Goal: Information Seeking & Learning: Learn about a topic

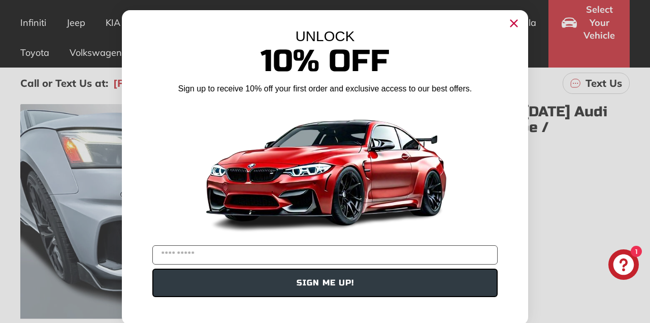
scroll to position [104, 0]
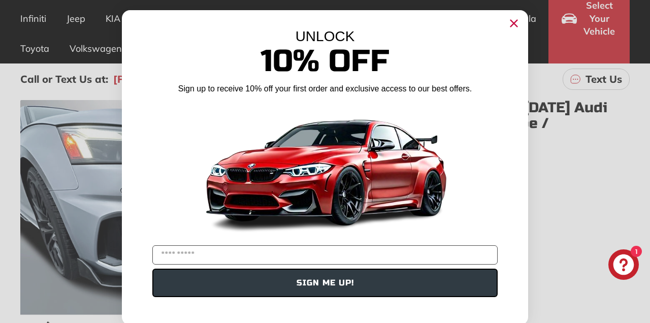
click at [515, 27] on circle "Close dialog" at bounding box center [514, 23] width 15 height 15
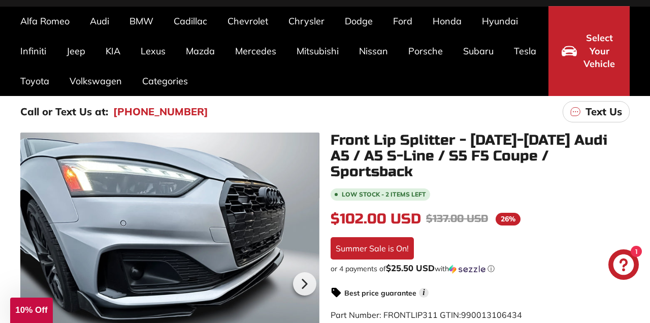
scroll to position [66, 0]
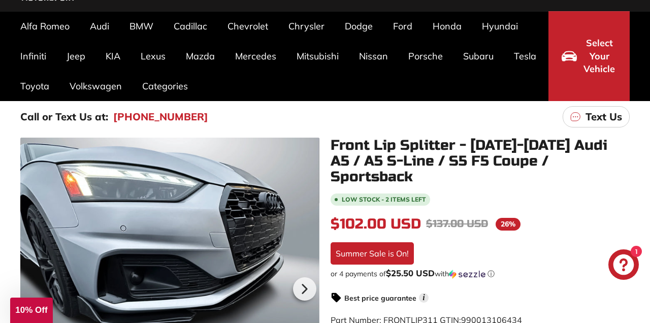
click at [596, 50] on span "Select Your Vehicle" at bounding box center [599, 56] width 35 height 39
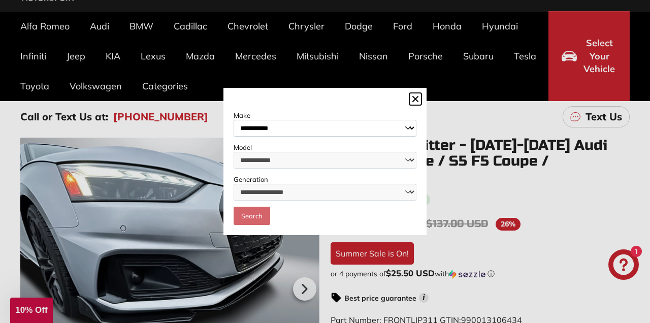
click at [407, 131] on select "**********" at bounding box center [325, 128] width 183 height 17
select select "****"
click at [234, 120] on select "**********" at bounding box center [325, 128] width 183 height 17
click at [410, 162] on select "**********" at bounding box center [325, 160] width 183 height 17
select select "**********"
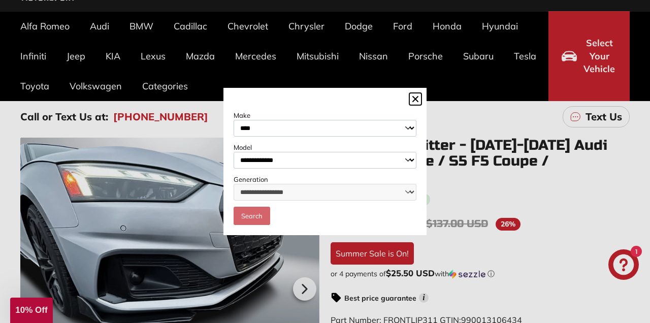
click at [234, 152] on select "**********" at bounding box center [325, 160] width 183 height 17
click at [404, 194] on select "**********" at bounding box center [325, 192] width 183 height 17
select select "**********"
click at [234, 184] on select "**********" at bounding box center [325, 192] width 183 height 17
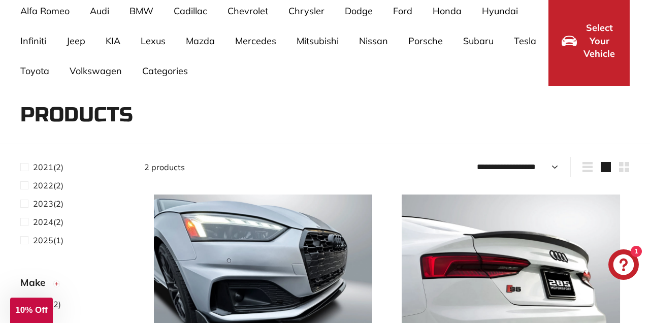
scroll to position [80, 0]
click at [24, 181] on span at bounding box center [26, 182] width 13 height 12
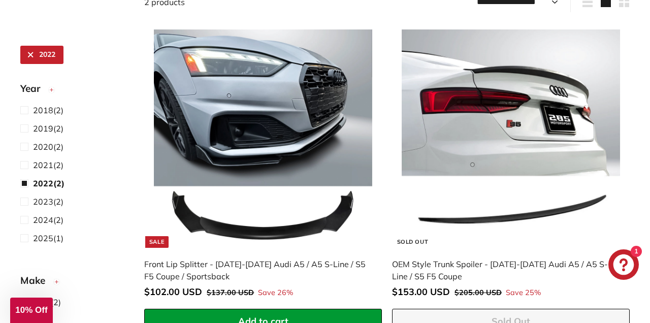
scroll to position [251, 0]
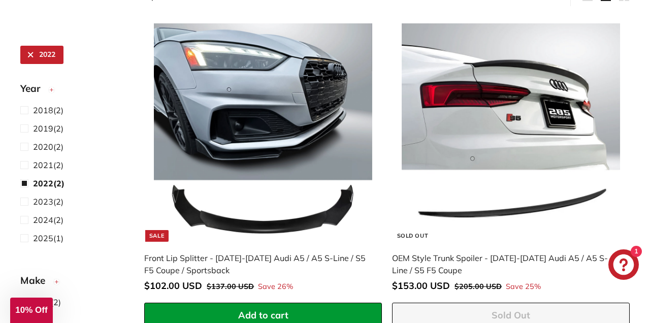
click at [293, 220] on img at bounding box center [263, 132] width 218 height 218
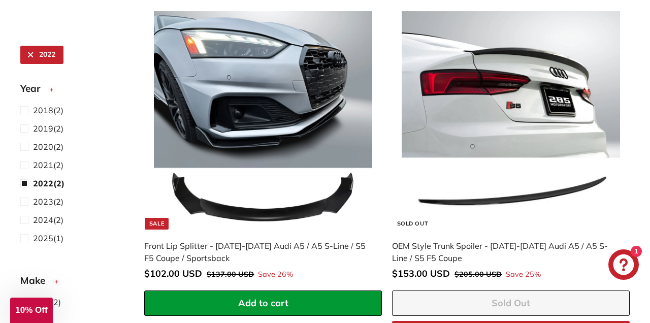
scroll to position [281, 0]
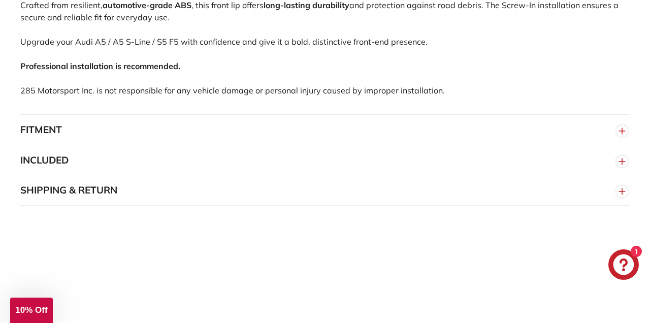
scroll to position [772, 0]
click at [622, 157] on circle "button" at bounding box center [622, 160] width 11 height 11
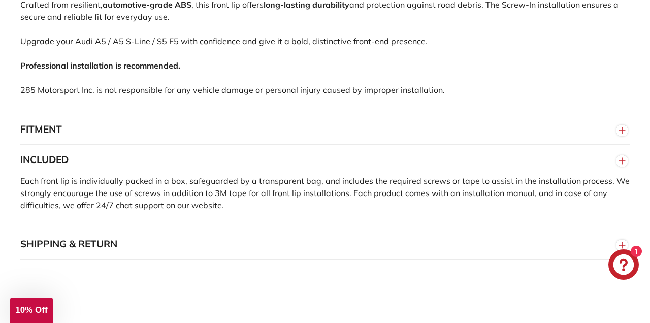
click at [617, 158] on circle "button" at bounding box center [622, 160] width 11 height 11
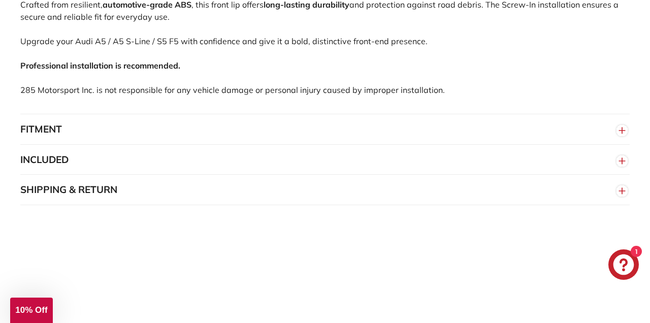
click at [616, 126] on icon "button" at bounding box center [622, 130] width 15 height 18
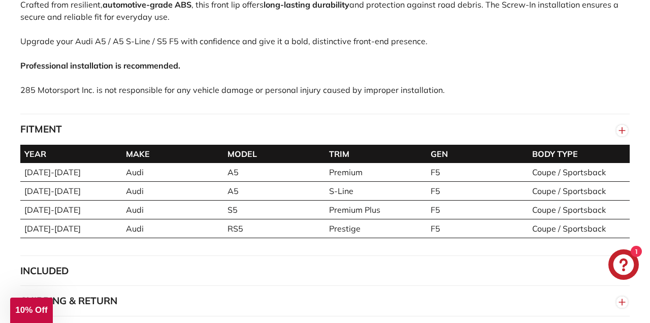
click at [617, 131] on icon "button" at bounding box center [622, 130] width 15 height 18
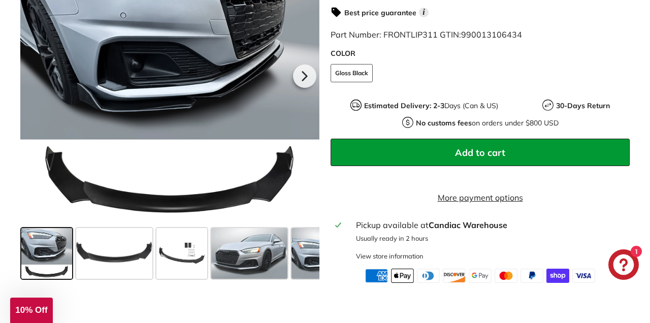
scroll to position [353, 0]
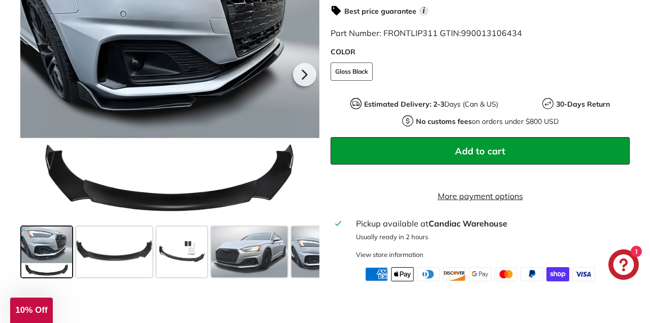
click at [120, 259] on span at bounding box center [114, 252] width 76 height 51
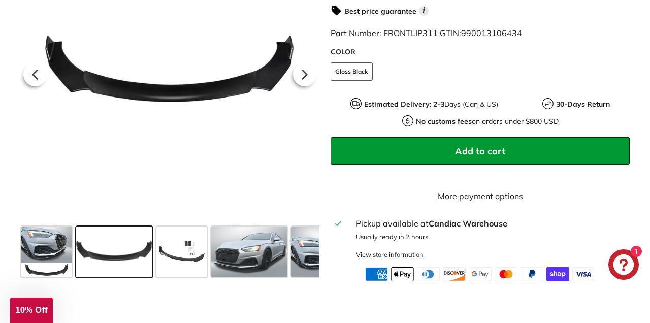
click at [190, 257] on span at bounding box center [182, 252] width 51 height 51
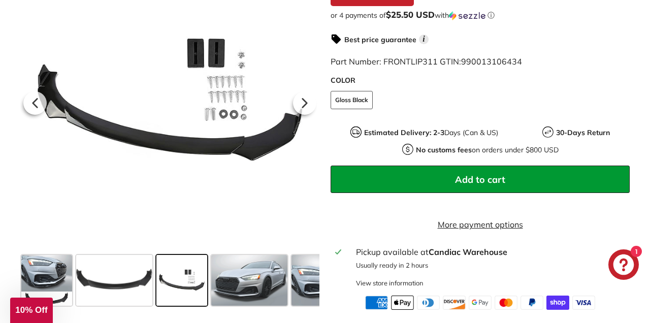
scroll to position [322, 0]
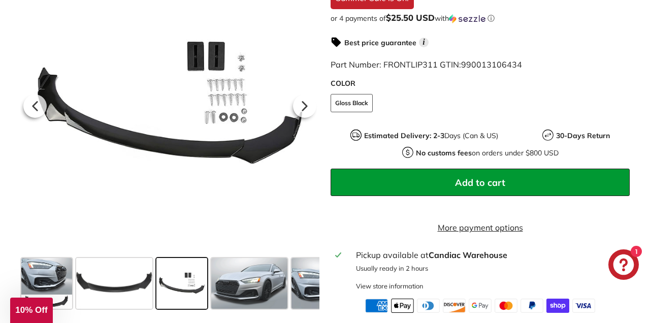
click at [247, 289] on span at bounding box center [249, 283] width 76 height 51
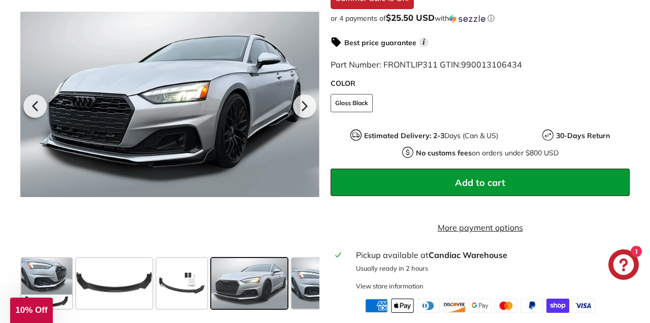
click at [306, 288] on span at bounding box center [317, 283] width 51 height 51
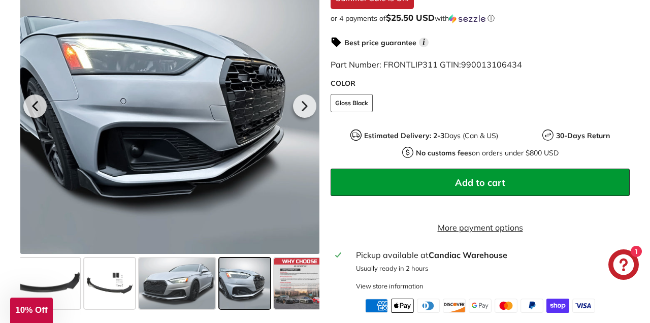
scroll to position [0, 80]
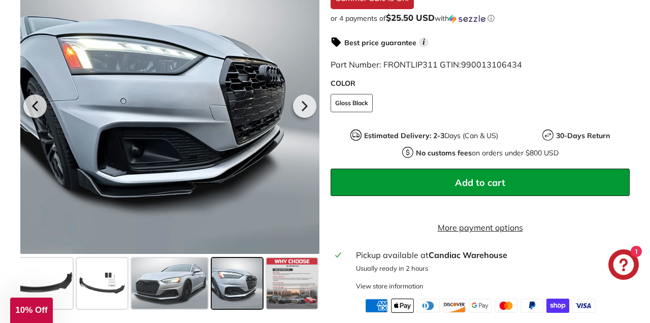
click at [292, 284] on span at bounding box center [292, 283] width 51 height 51
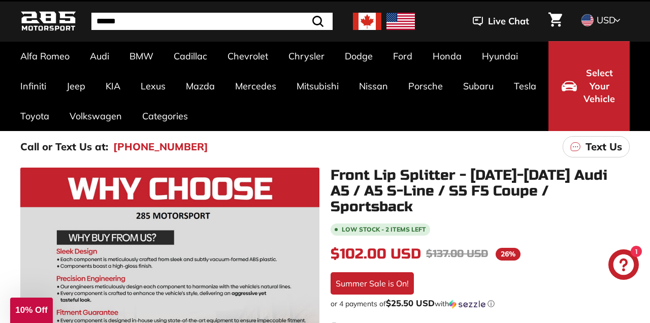
scroll to position [0, 0]
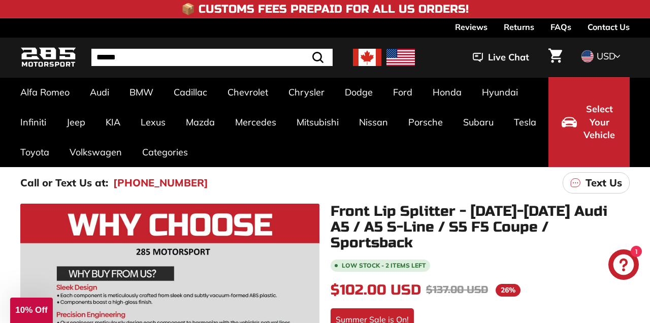
click at [611, 53] on span "USD" at bounding box center [606, 56] width 19 height 12
click at [591, 69] on span at bounding box center [587, 72] width 13 height 13
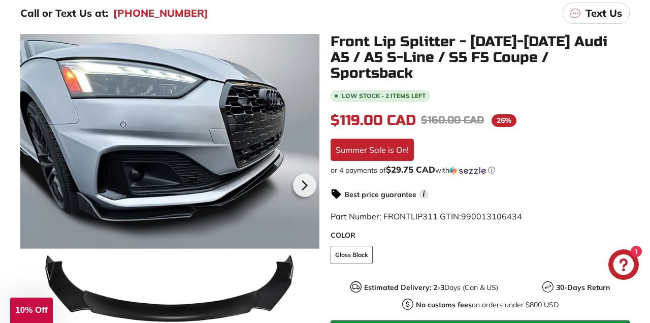
scroll to position [170, 0]
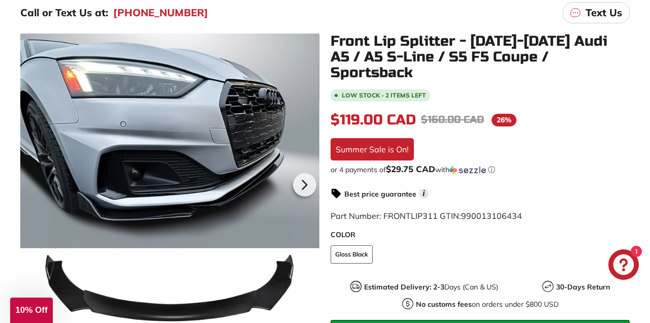
click at [303, 190] on icon at bounding box center [304, 184] width 23 height 23
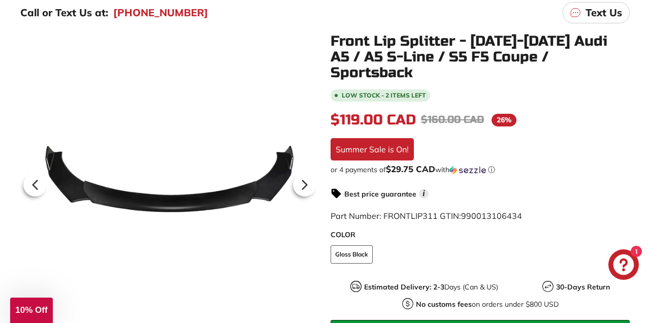
click at [303, 190] on icon at bounding box center [304, 184] width 23 height 23
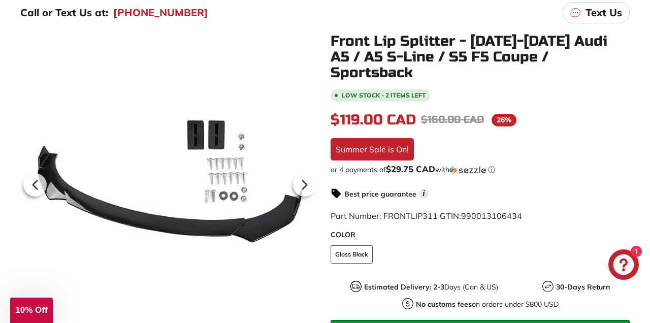
click at [303, 190] on icon at bounding box center [304, 184] width 23 height 23
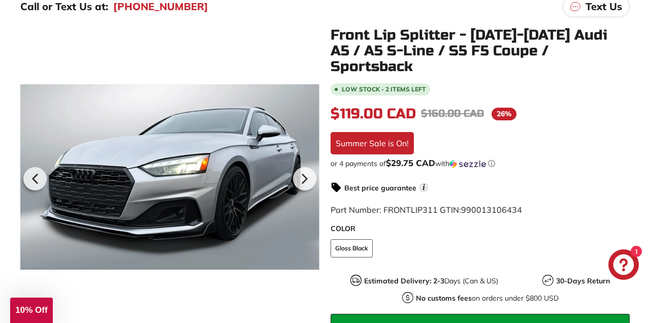
scroll to position [176, 0]
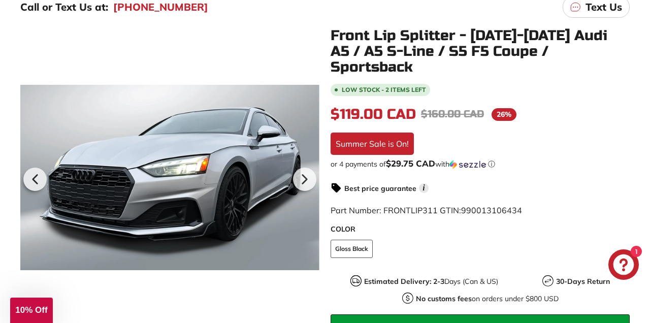
click at [305, 178] on icon at bounding box center [305, 179] width 4 height 9
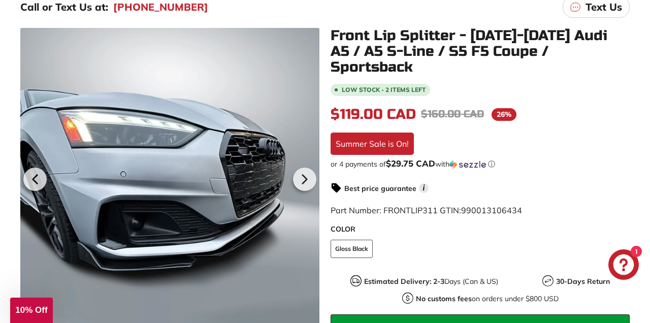
scroll to position [0, 80]
click at [301, 182] on icon at bounding box center [304, 179] width 23 height 23
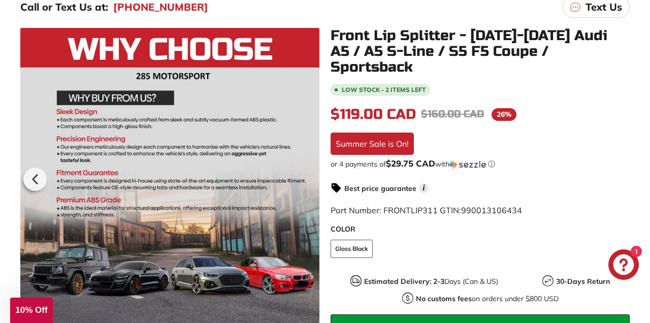
scroll to position [183, 0]
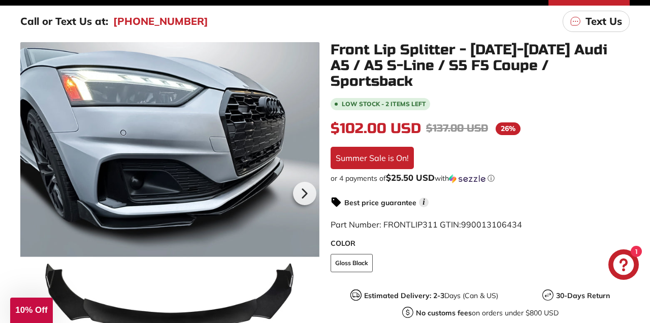
scroll to position [168, 0]
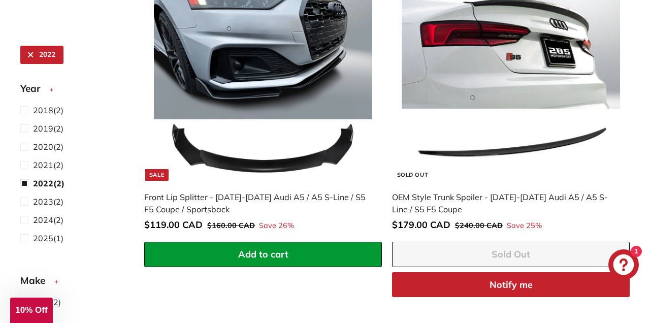
click at [528, 149] on img at bounding box center [511, 71] width 218 height 218
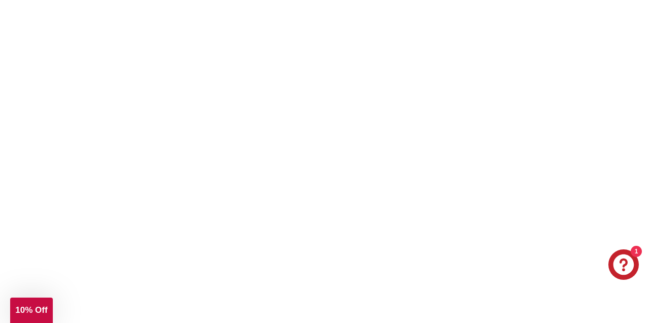
scroll to position [362, 0]
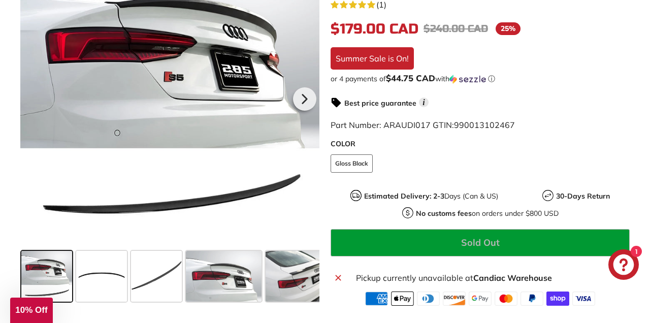
scroll to position [257, 0]
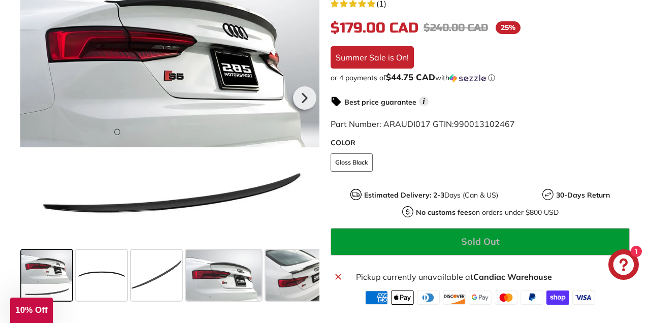
click at [99, 282] on span at bounding box center [101, 275] width 51 height 51
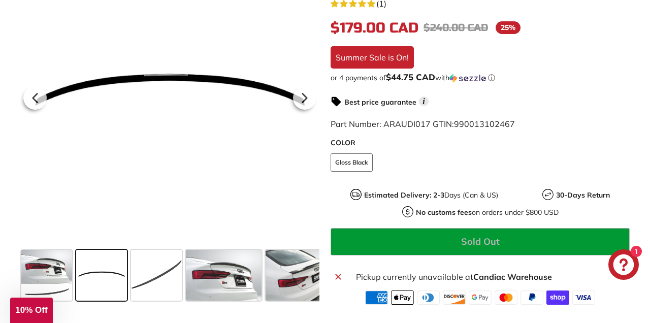
click at [160, 280] on span at bounding box center [156, 275] width 51 height 51
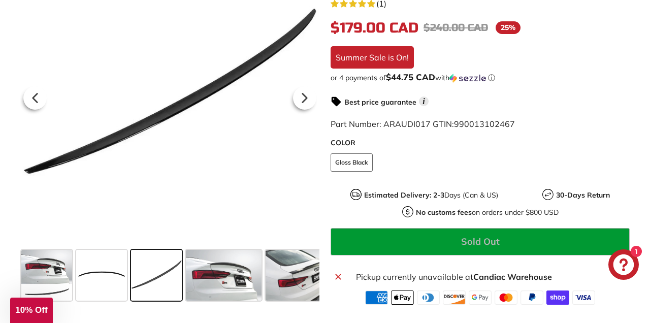
click at [222, 283] on span at bounding box center [224, 275] width 76 height 51
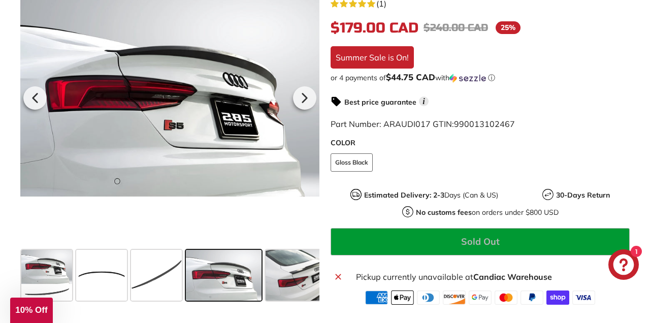
click at [303, 281] on span at bounding box center [304, 275] width 76 height 51
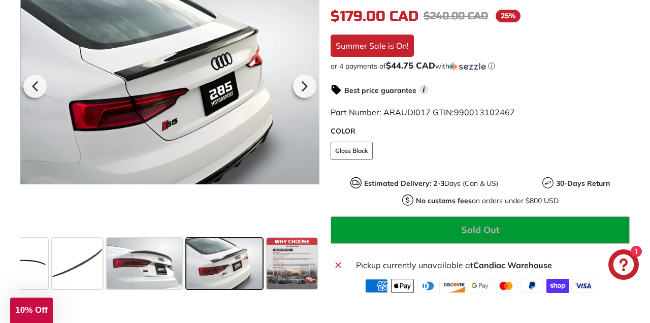
scroll to position [234, 0]
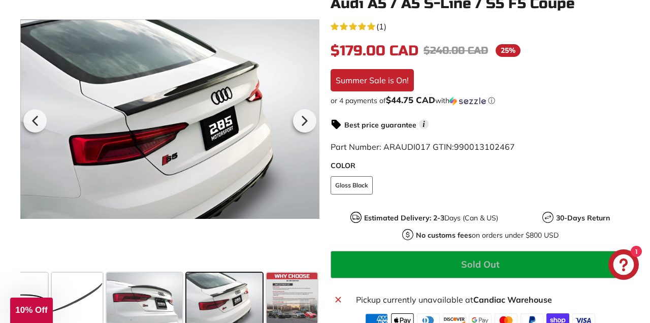
click at [306, 124] on icon at bounding box center [304, 120] width 23 height 23
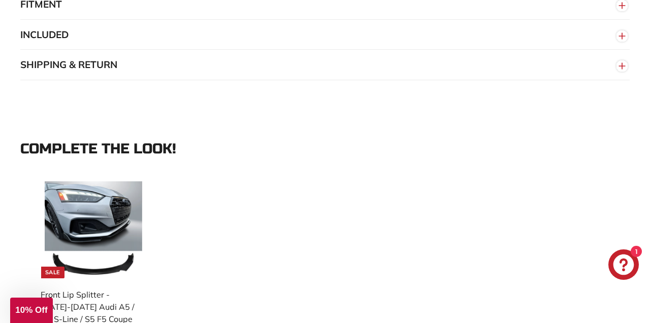
scroll to position [836, 0]
click at [110, 222] on img at bounding box center [93, 230] width 97 height 97
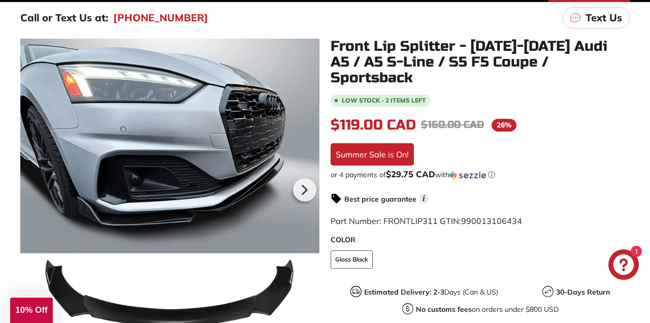
scroll to position [165, 0]
click at [306, 193] on icon at bounding box center [304, 189] width 23 height 23
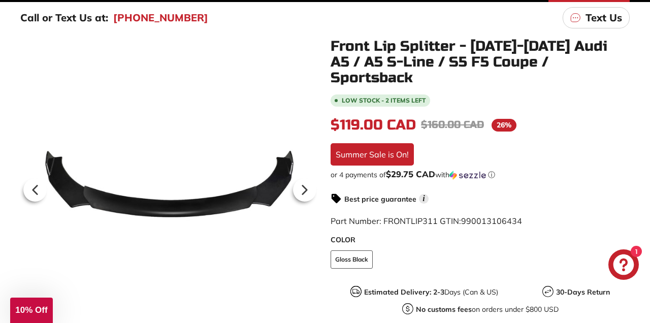
click at [307, 197] on icon at bounding box center [304, 189] width 23 height 23
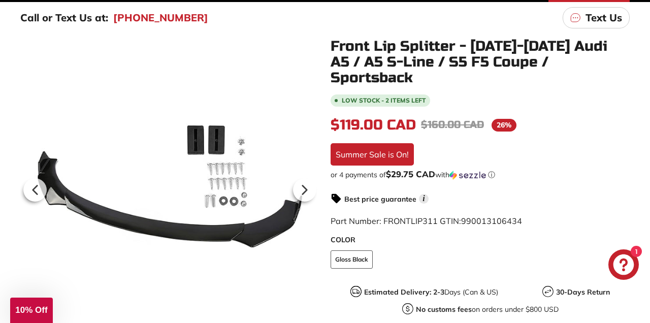
click at [306, 194] on icon at bounding box center [304, 189] width 23 height 23
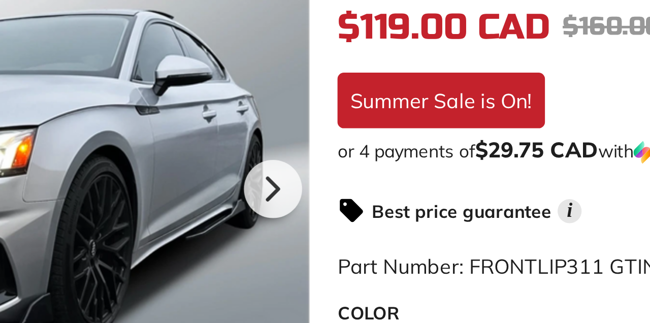
scroll to position [169, 0]
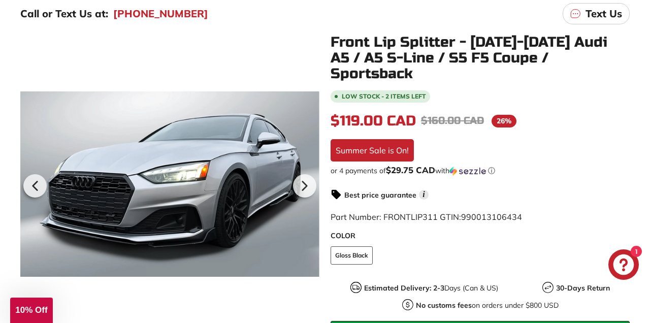
click at [305, 188] on icon at bounding box center [304, 185] width 23 height 23
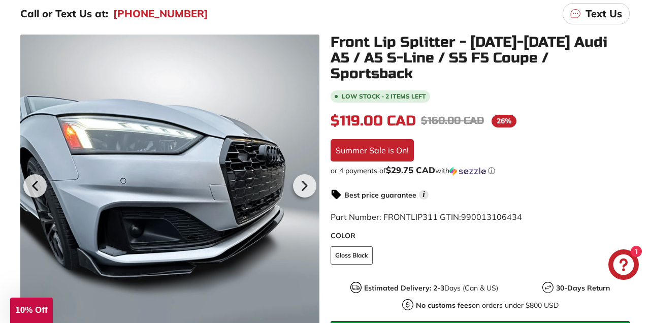
scroll to position [0, 80]
click at [305, 189] on icon at bounding box center [304, 185] width 23 height 23
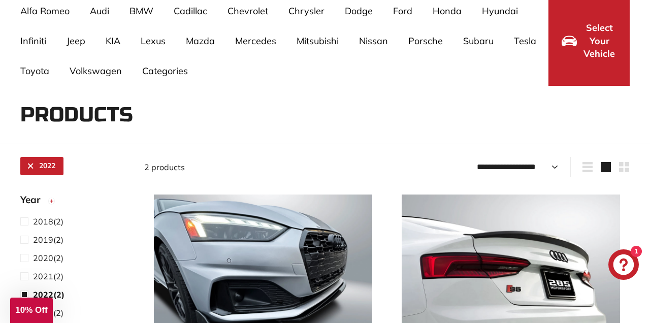
scroll to position [66, 0]
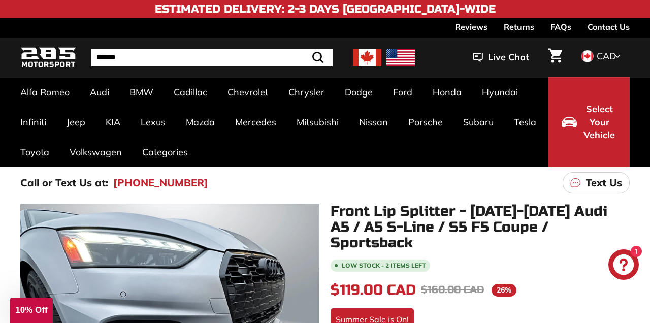
click at [595, 122] on span "Select Your Vehicle" at bounding box center [599, 122] width 35 height 39
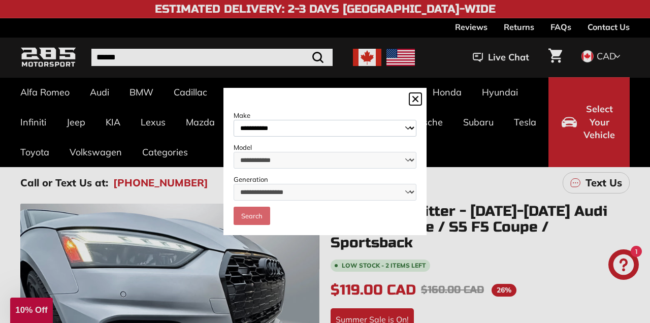
click at [412, 131] on select "**********" at bounding box center [325, 128] width 183 height 17
select select "****"
click at [234, 120] on select "**********" at bounding box center [325, 128] width 183 height 17
click at [410, 163] on select "**********" at bounding box center [325, 160] width 183 height 17
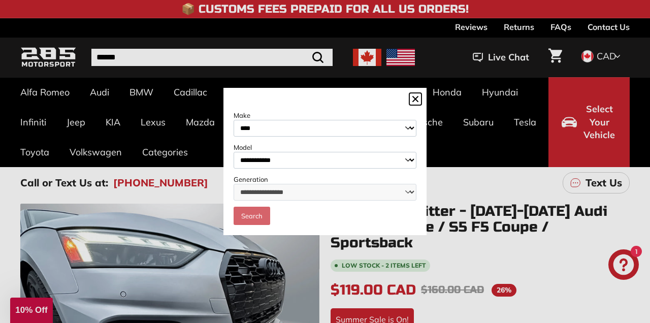
select select "**********"
click at [234, 152] on select "**********" at bounding box center [325, 160] width 183 height 17
click at [406, 199] on select "**********" at bounding box center [325, 192] width 183 height 17
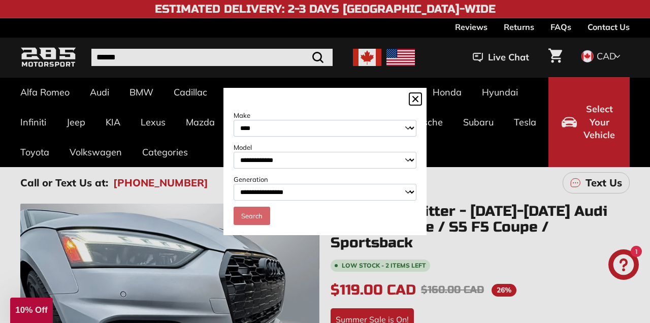
select select "**********"
click at [234, 184] on select "**********" at bounding box center [325, 192] width 183 height 17
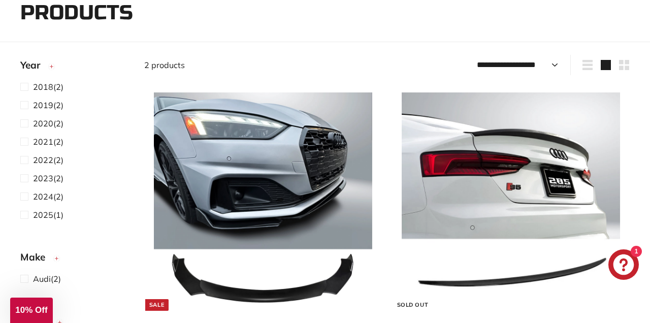
scroll to position [177, 0]
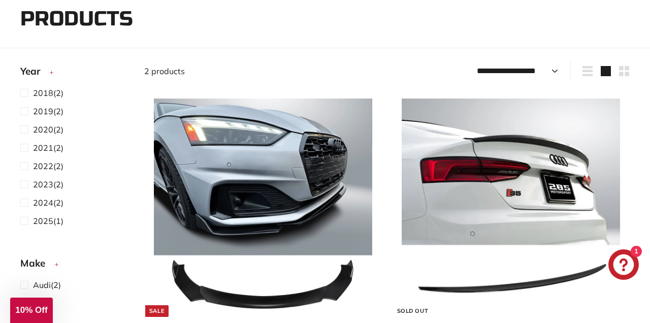
click at [31, 190] on span at bounding box center [26, 184] width 13 height 12
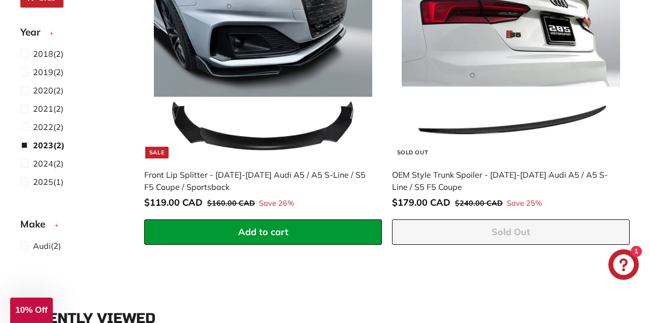
scroll to position [336, 0]
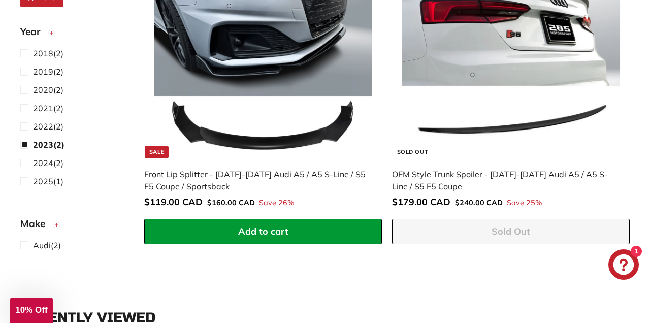
click at [25, 120] on span at bounding box center [26, 126] width 13 height 12
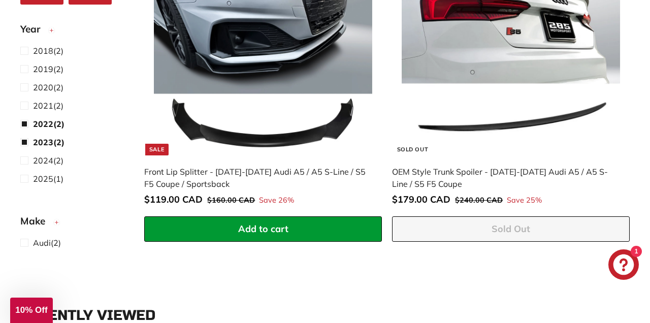
scroll to position [341, 0]
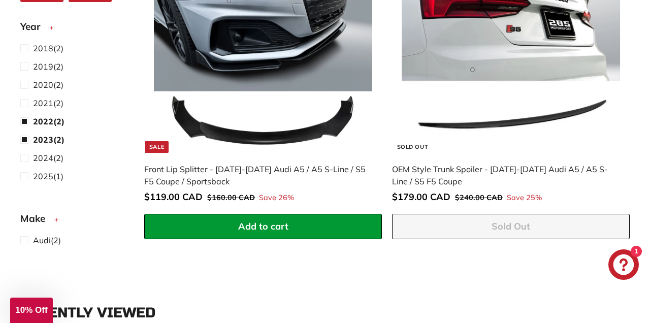
click at [24, 152] on span at bounding box center [26, 158] width 13 height 12
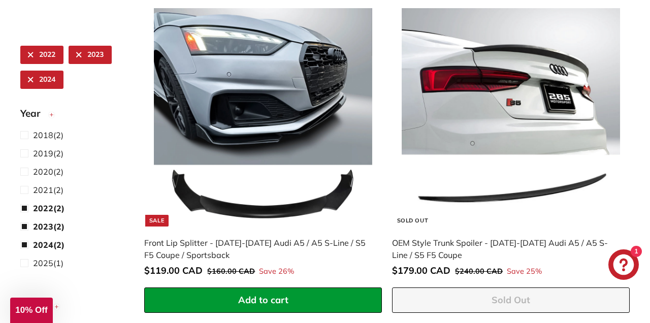
scroll to position [257, 0]
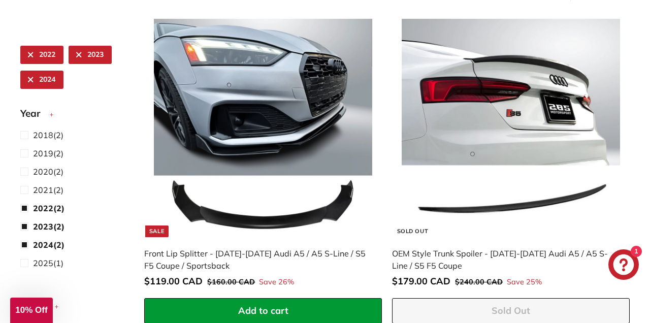
click at [24, 239] on span at bounding box center [26, 245] width 13 height 12
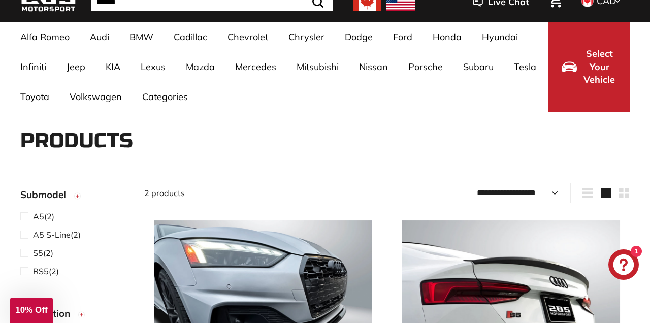
scroll to position [178, 0]
click at [26, 244] on span at bounding box center [26, 241] width 13 height 12
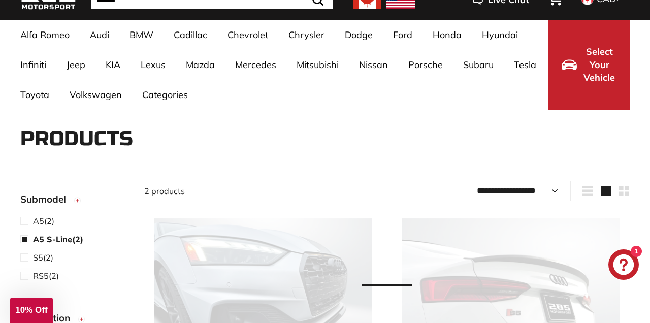
scroll to position [66, 0]
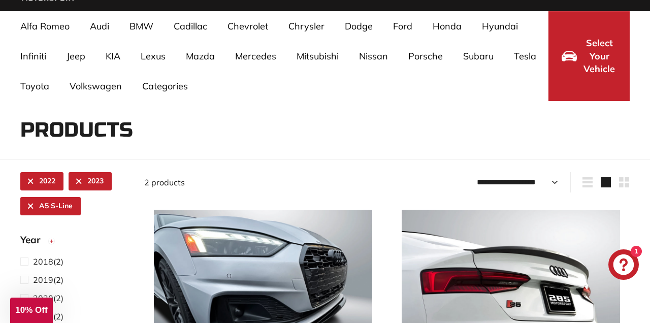
click at [80, 183] on link "2023" at bounding box center [90, 181] width 43 height 18
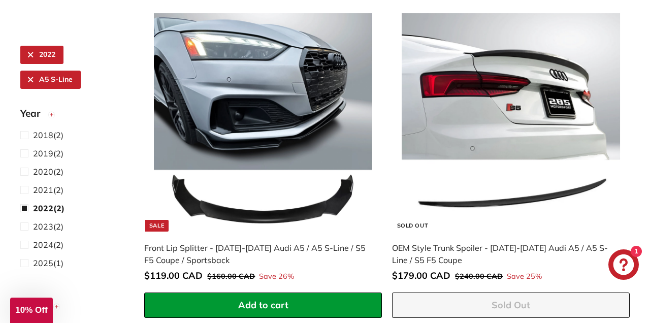
scroll to position [263, 0]
click at [287, 114] on img at bounding box center [263, 122] width 218 height 218
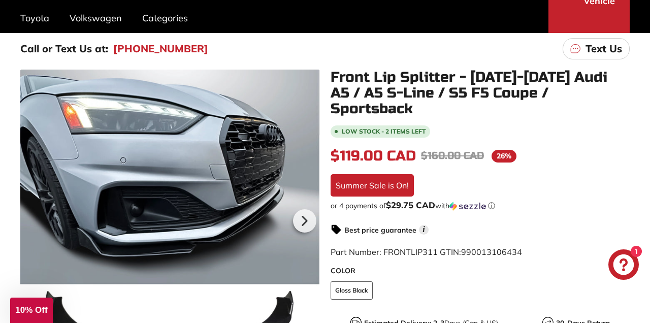
scroll to position [157, 0]
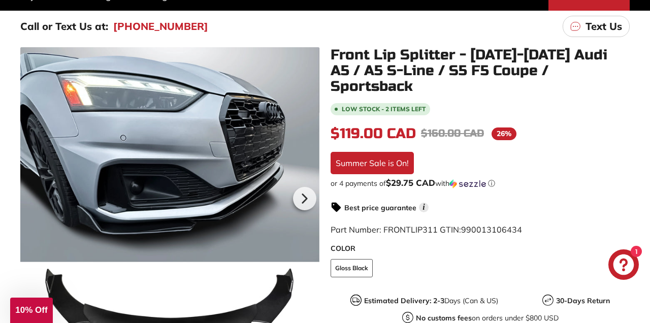
click at [240, 182] on div at bounding box center [169, 196] width 299 height 299
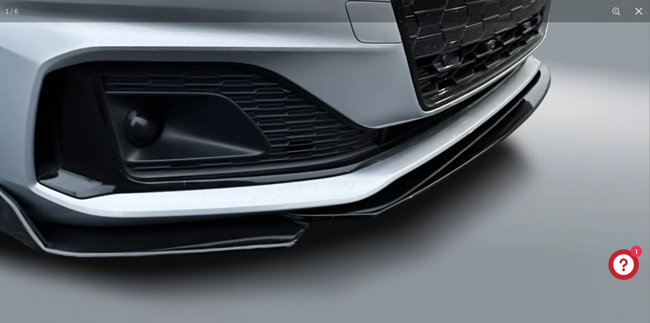
click at [581, 86] on img at bounding box center [236, 153] width 830 height 830
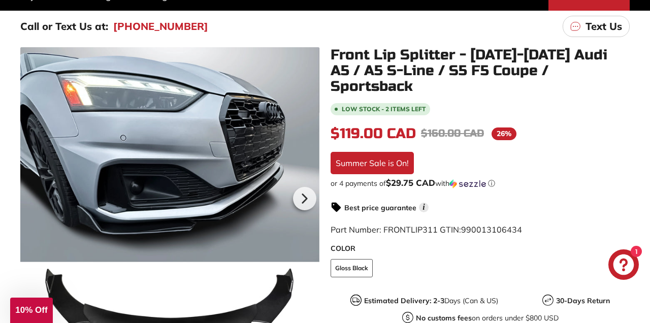
click at [305, 198] on icon at bounding box center [305, 198] width 4 height 9
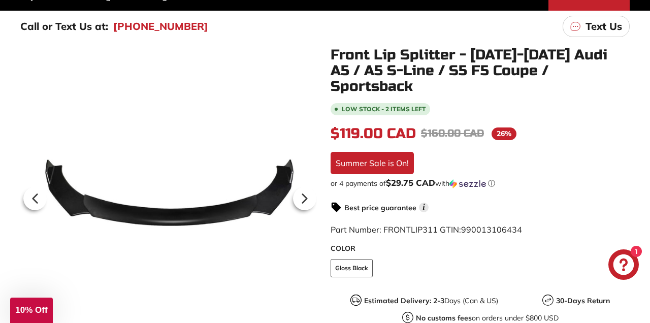
click at [305, 202] on icon at bounding box center [304, 198] width 23 height 23
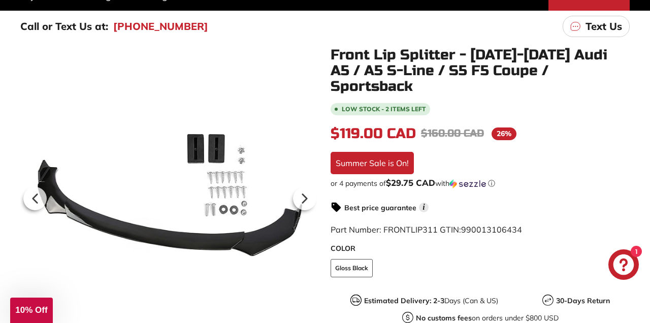
click at [305, 202] on icon at bounding box center [304, 198] width 23 height 23
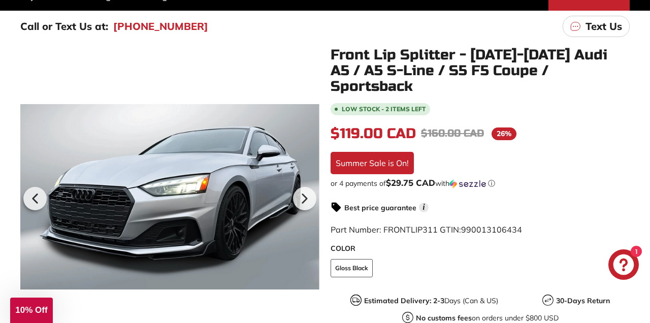
click at [305, 203] on icon at bounding box center [304, 198] width 23 height 23
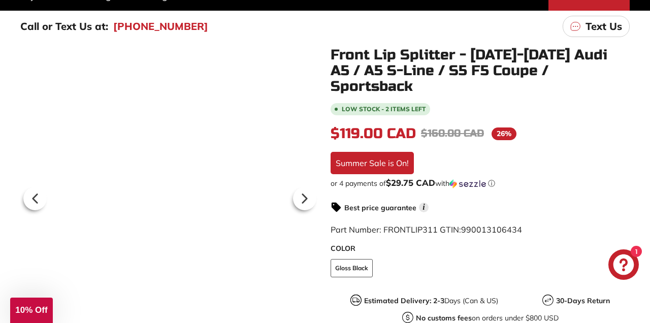
scroll to position [0, 80]
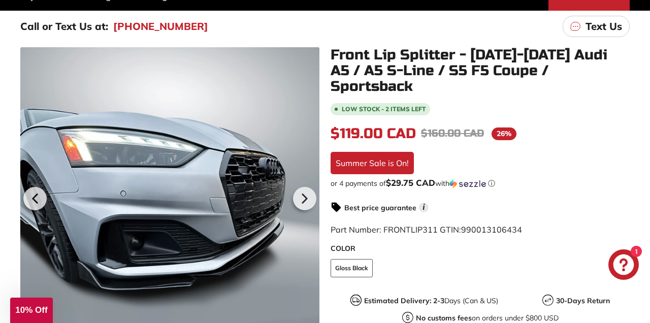
click at [305, 203] on icon at bounding box center [304, 198] width 23 height 23
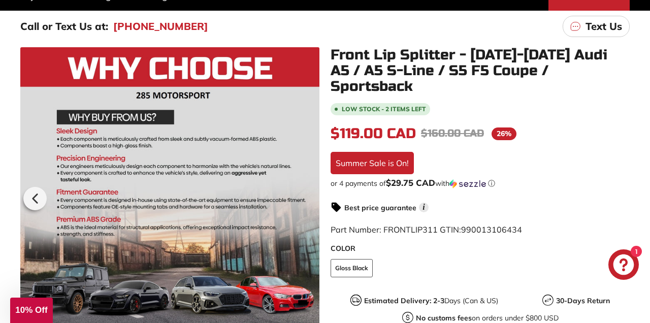
click at [305, 203] on div at bounding box center [169, 196] width 299 height 299
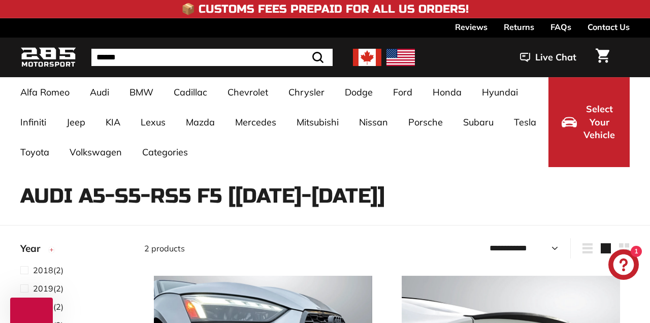
select select "**********"
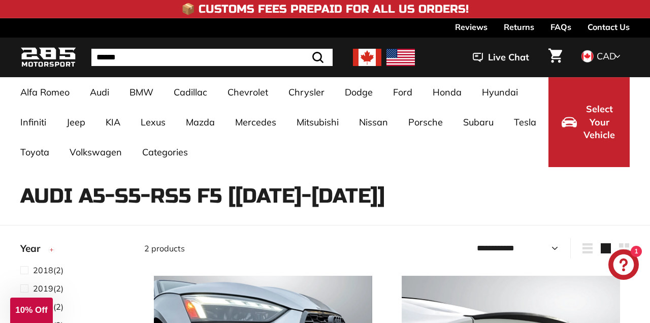
click at [367, 58] on img at bounding box center [367, 57] width 28 height 17
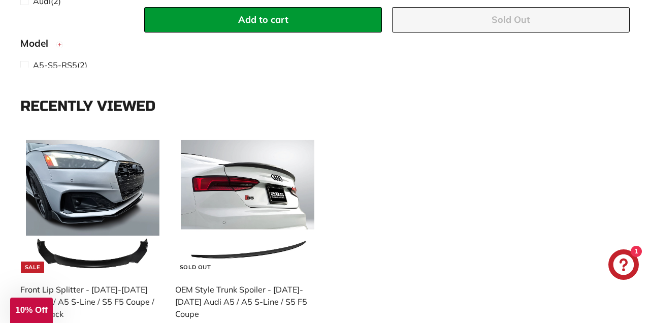
scroll to position [569, 0]
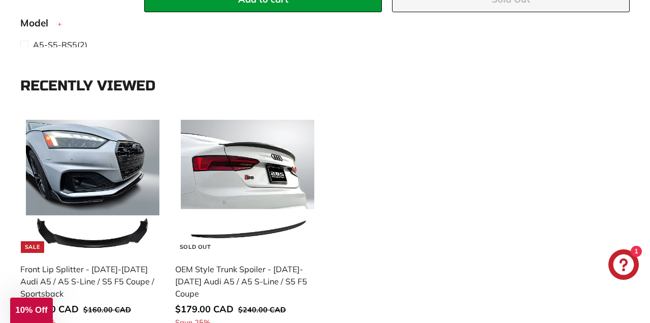
click at [74, 79] on icon "button" at bounding box center [78, 88] width 8 height 18
click at [58, 80] on span "Submodel" at bounding box center [46, 87] width 53 height 15
click at [83, 79] on span "button" at bounding box center [81, 86] width 15 height 15
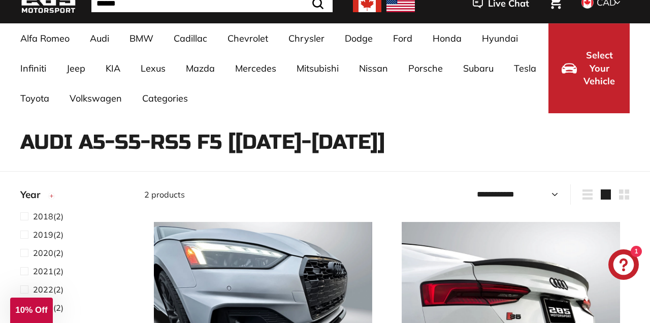
scroll to position [0, 0]
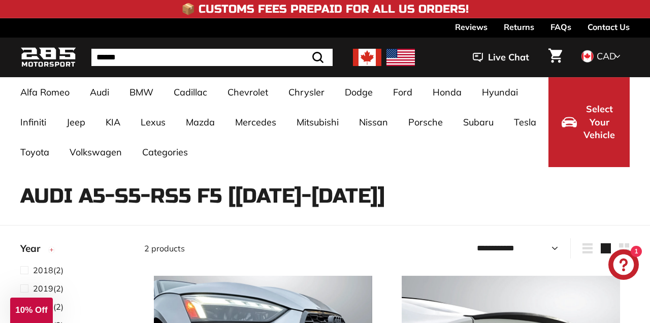
click at [468, 27] on link "Reviews" at bounding box center [471, 26] width 33 height 17
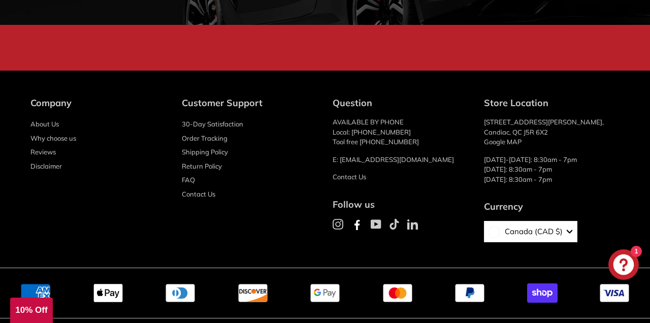
scroll to position [3788, 0]
click at [48, 123] on link "About Us" at bounding box center [44, 124] width 28 height 14
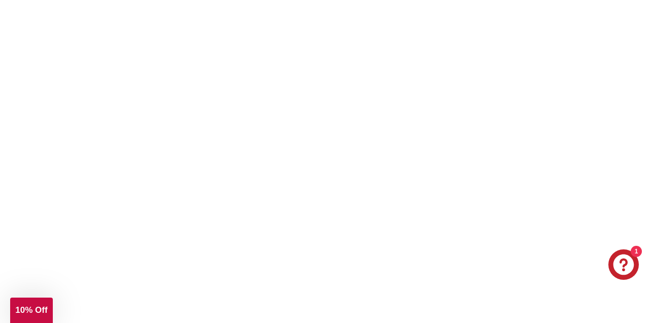
scroll to position [3833, 0]
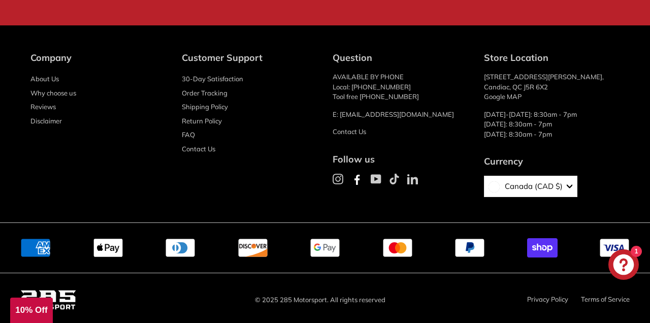
click at [67, 97] on link "Why choose us" at bounding box center [53, 93] width 46 height 14
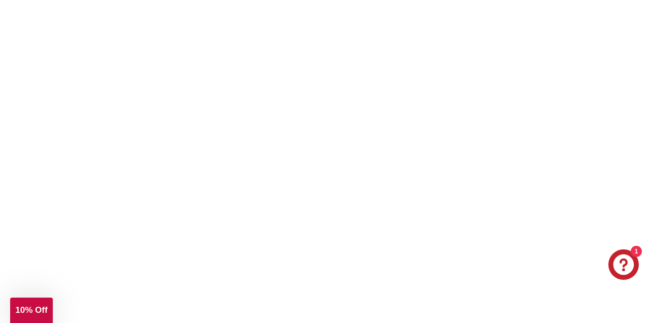
scroll to position [0, 0]
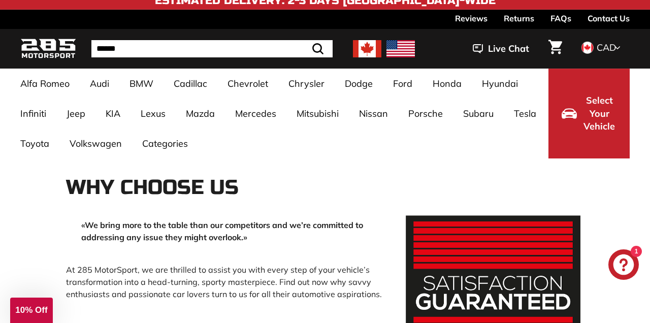
scroll to position [8, 0]
